Goal: Task Accomplishment & Management: Use online tool/utility

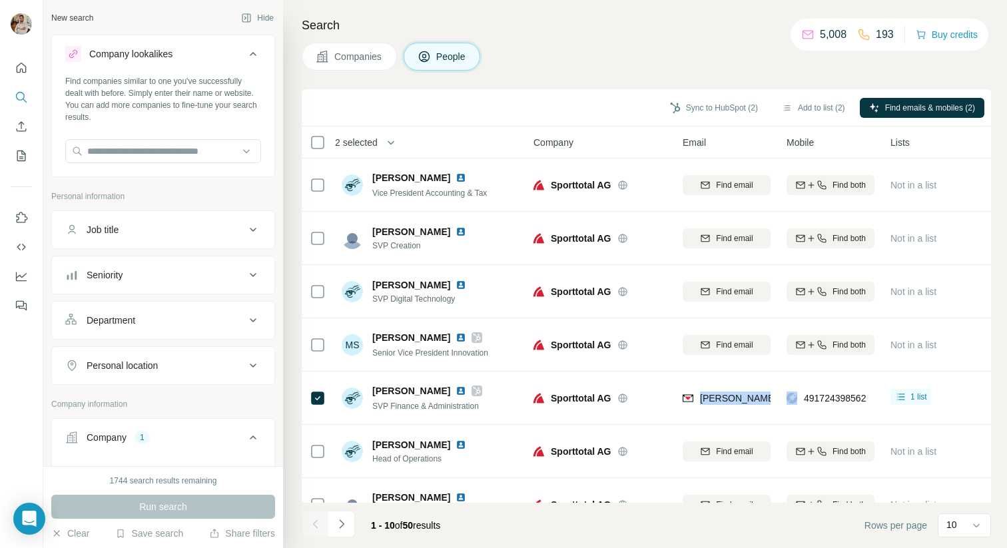
scroll to position [37, 0]
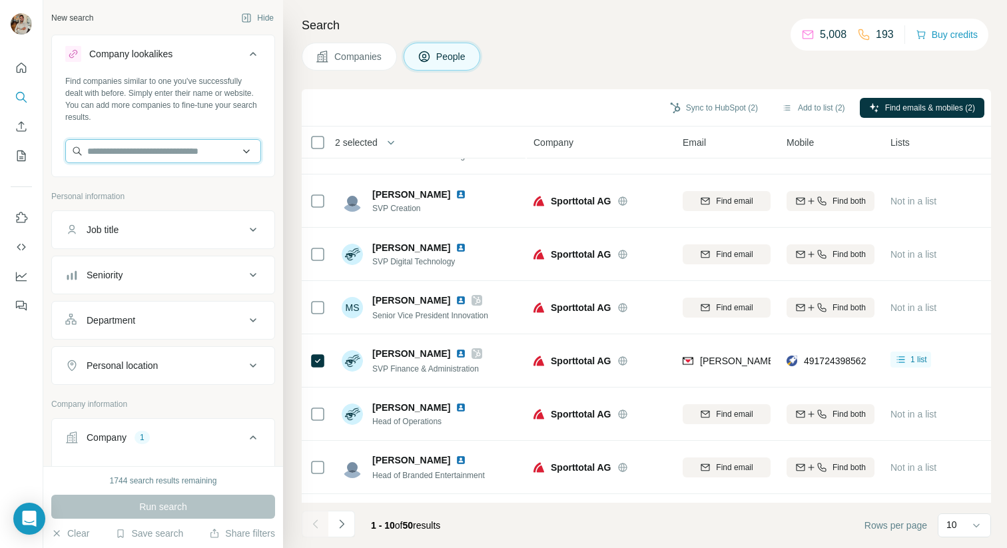
click at [133, 158] on input "text" at bounding box center [163, 151] width 196 height 24
paste input "**********"
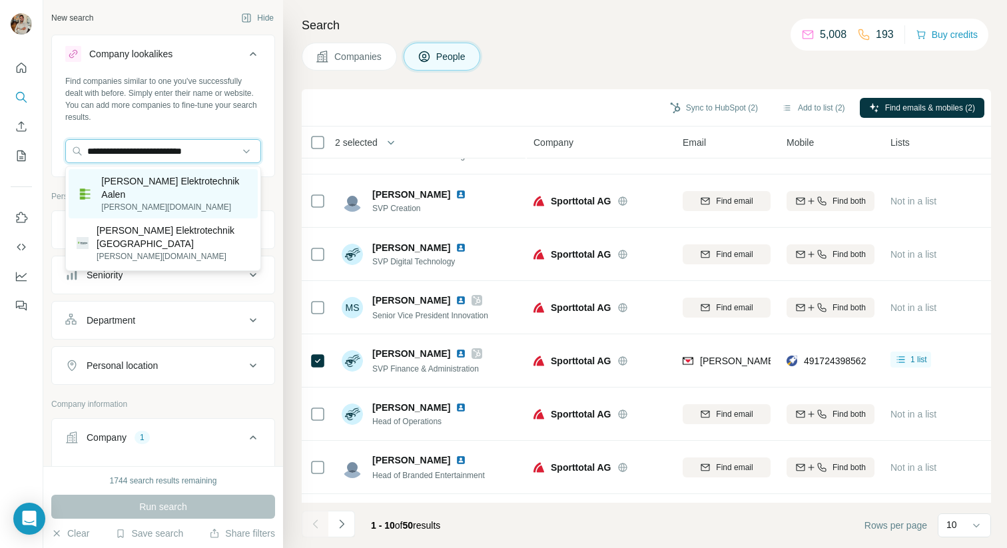
type input "**********"
click at [206, 201] on p "[PERSON_NAME][DOMAIN_NAME]" at bounding box center [175, 207] width 149 height 12
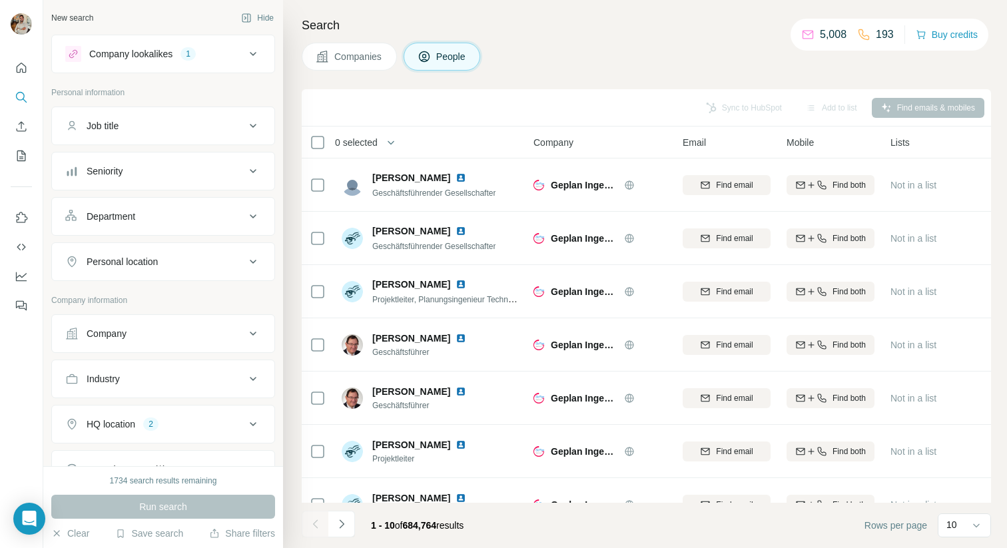
click at [607, 53] on div "Companies People" at bounding box center [646, 57] width 689 height 28
click at [362, 58] on span "Companies" at bounding box center [358, 56] width 49 height 13
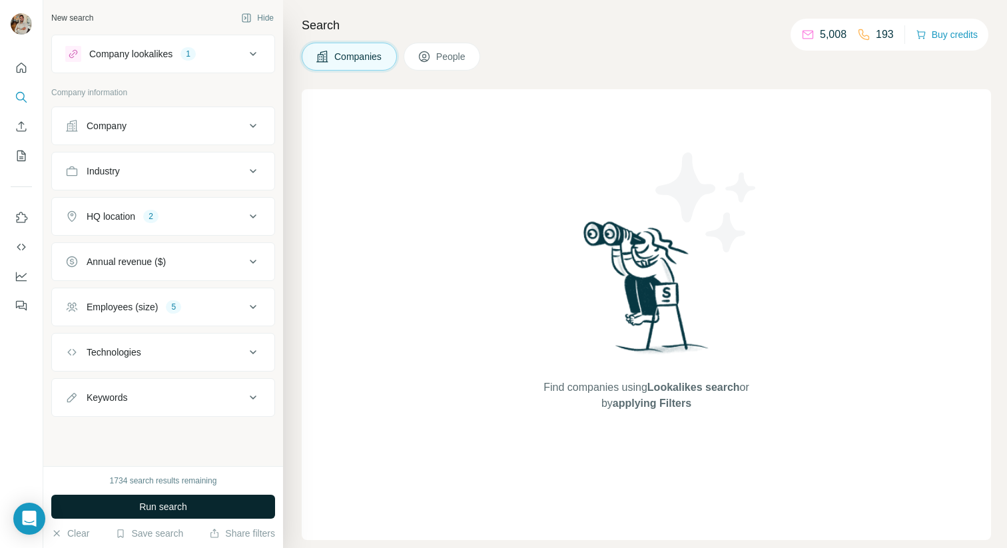
click at [193, 505] on button "Run search" at bounding box center [163, 507] width 224 height 24
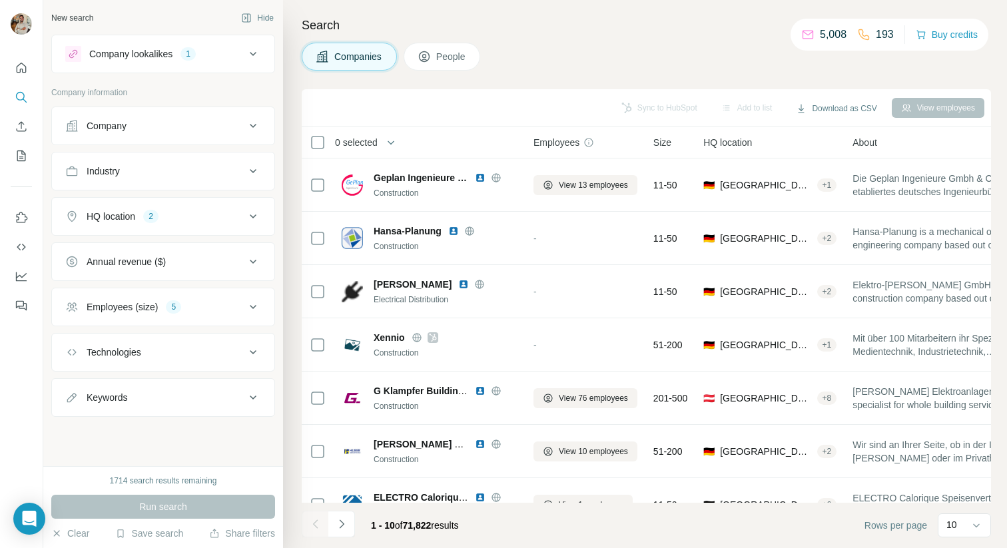
click at [215, 314] on button "Employees (size) 5" at bounding box center [163, 307] width 222 height 32
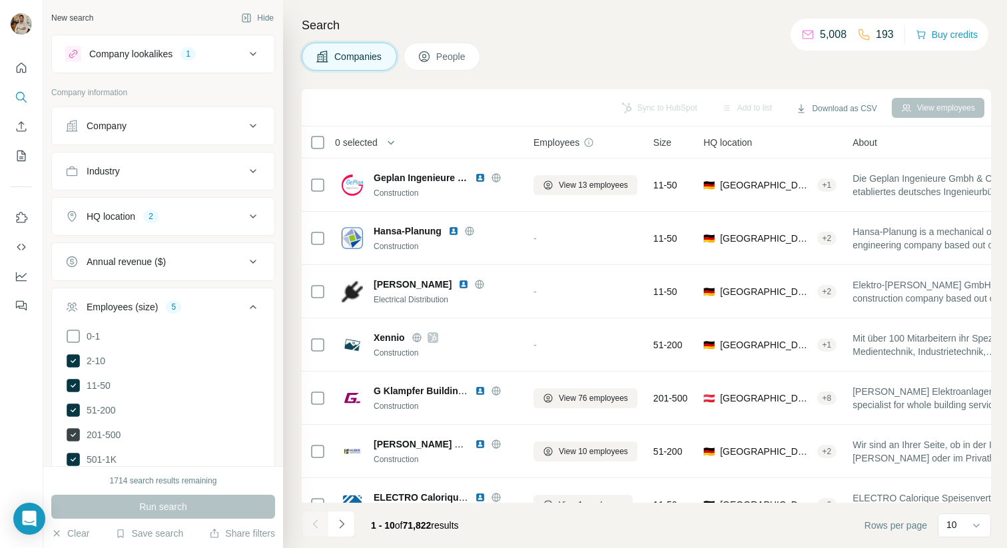
scroll to position [9, 0]
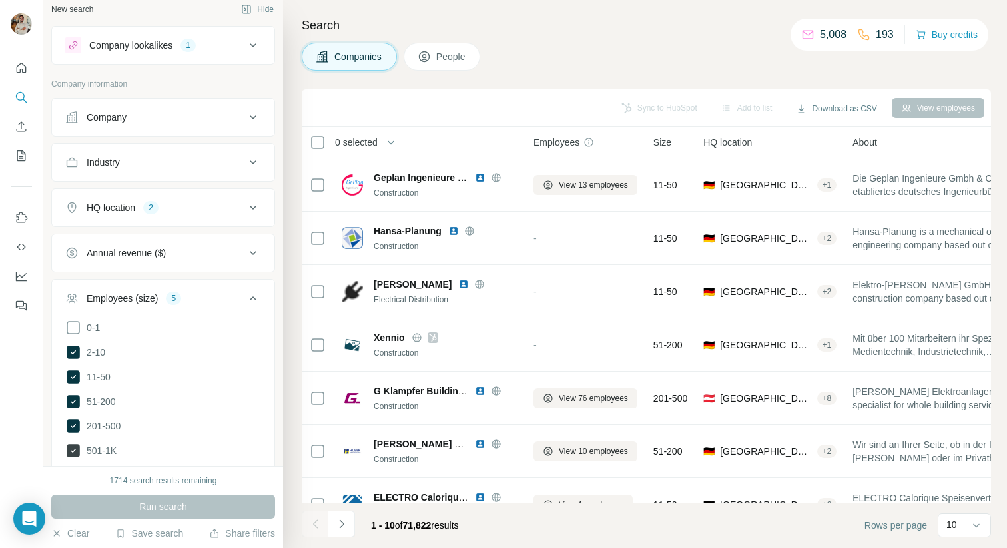
click at [84, 445] on span "501-1K" at bounding box center [98, 450] width 35 height 13
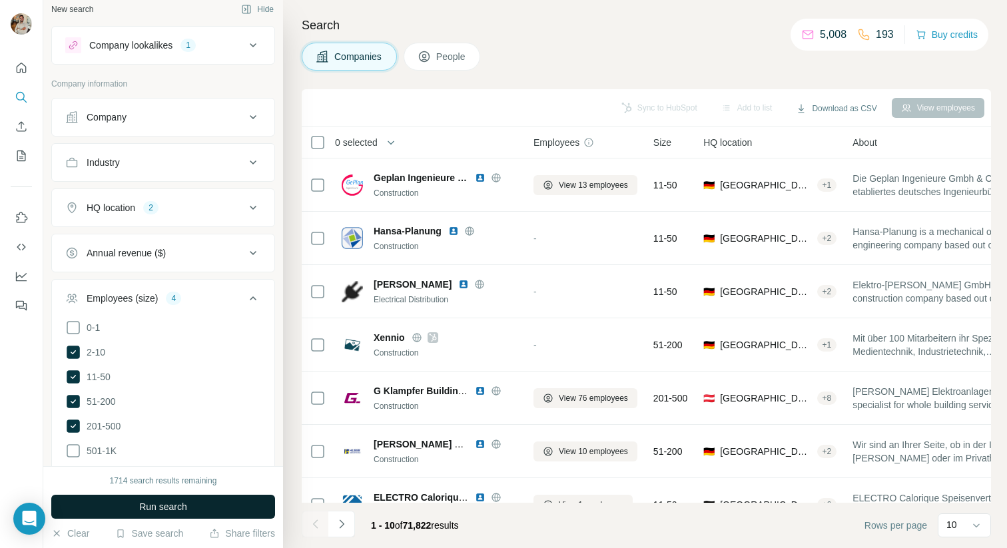
click at [127, 502] on button "Run search" at bounding box center [163, 507] width 224 height 24
click at [166, 500] on span "Run search" at bounding box center [163, 506] width 48 height 13
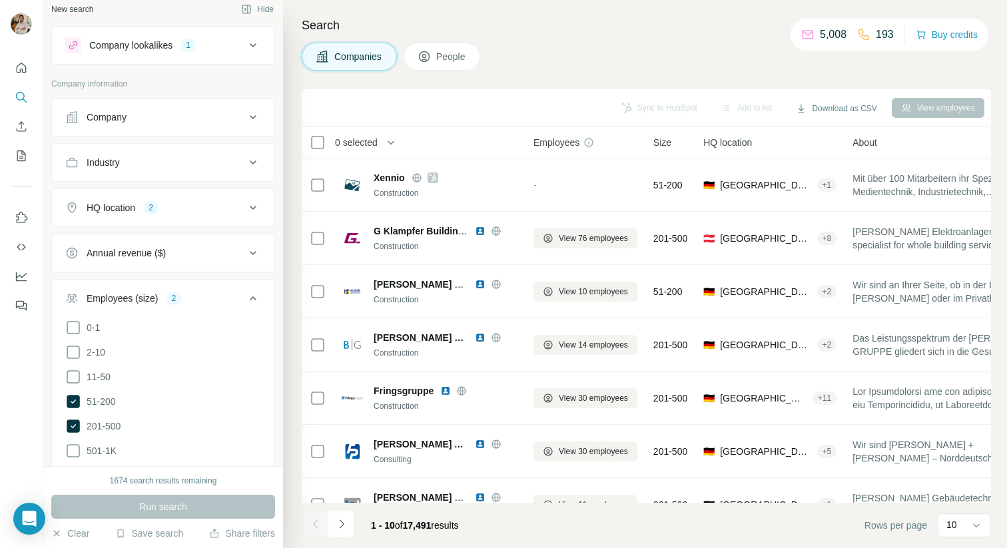
click at [722, 59] on div "Companies People" at bounding box center [646, 57] width 689 height 28
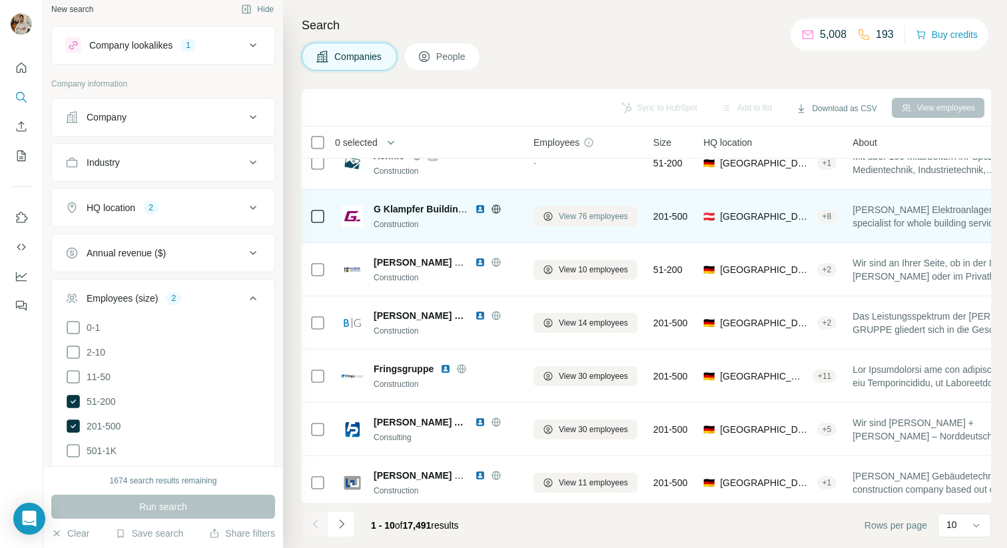
scroll to position [24, 0]
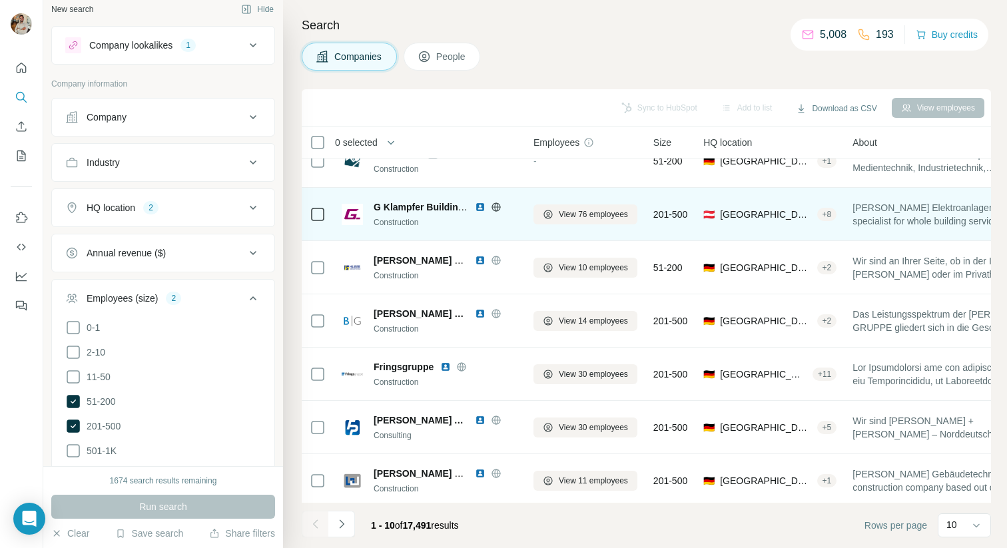
click at [497, 208] on icon at bounding box center [495, 206] width 3 height 9
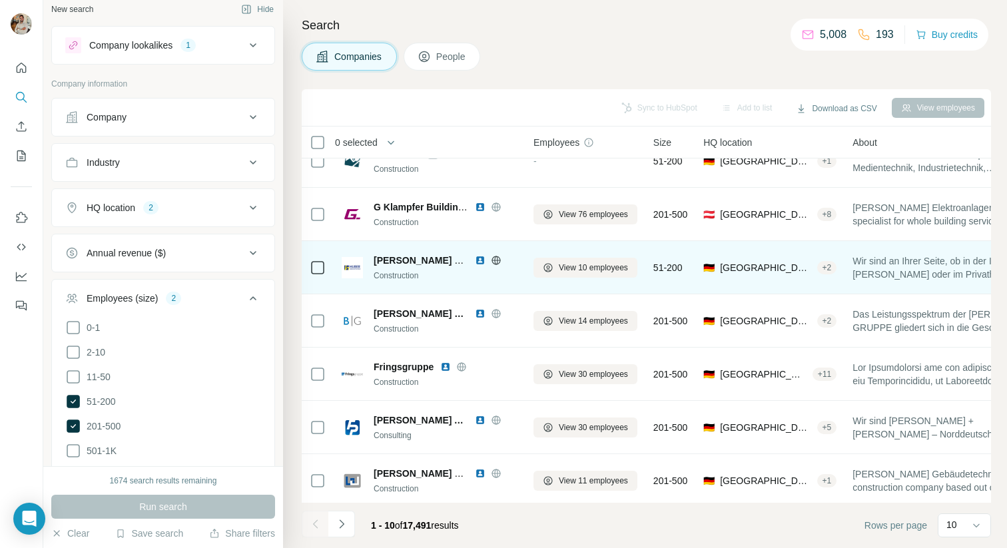
click at [495, 263] on icon at bounding box center [496, 260] width 11 height 11
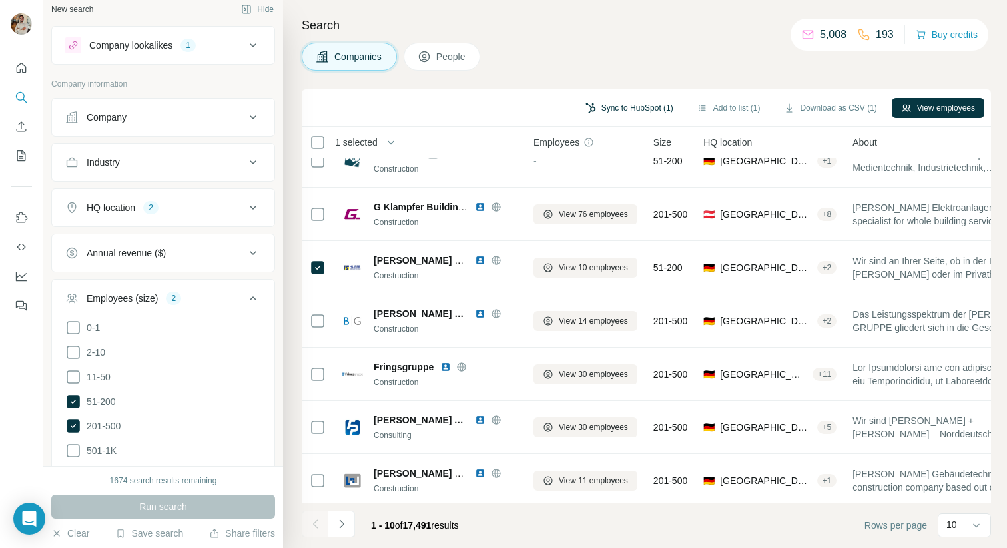
click at [637, 104] on button "Sync to HubSpot (1)" at bounding box center [629, 108] width 107 height 20
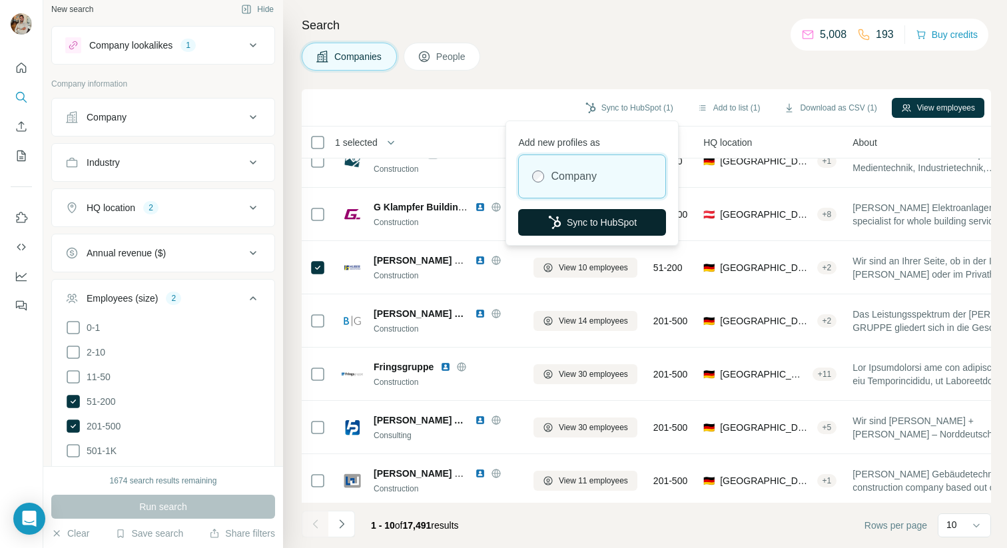
click at [576, 226] on button "Sync to HubSpot" at bounding box center [592, 222] width 148 height 27
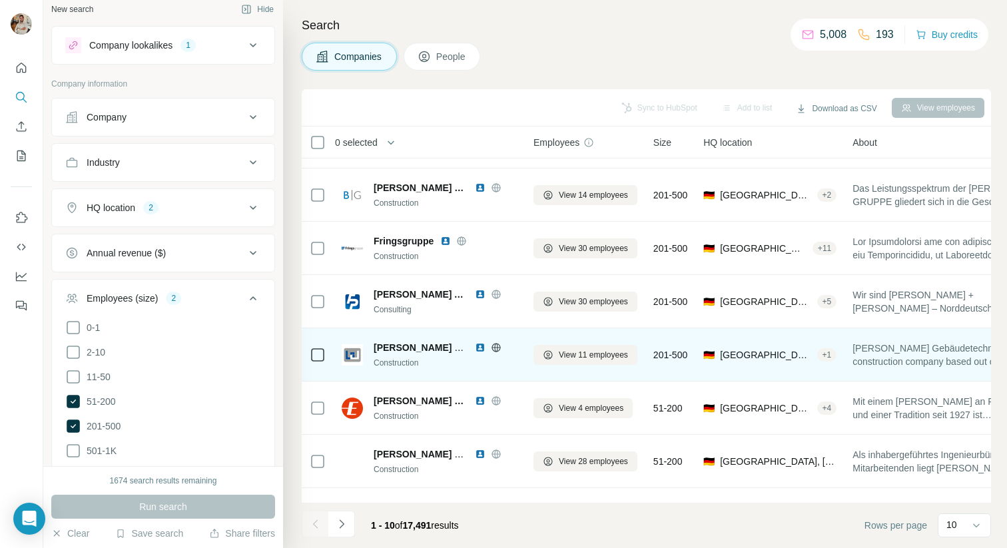
scroll to position [94, 0]
